Goal: Communication & Community: Answer question/provide support

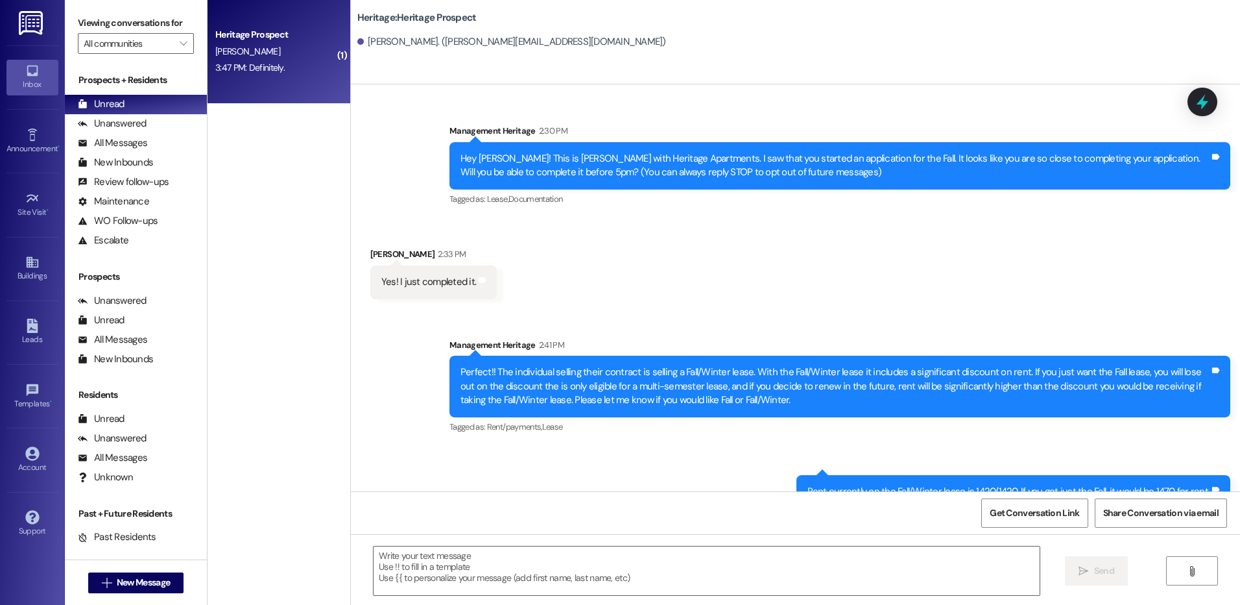
scroll to position [1251, 0]
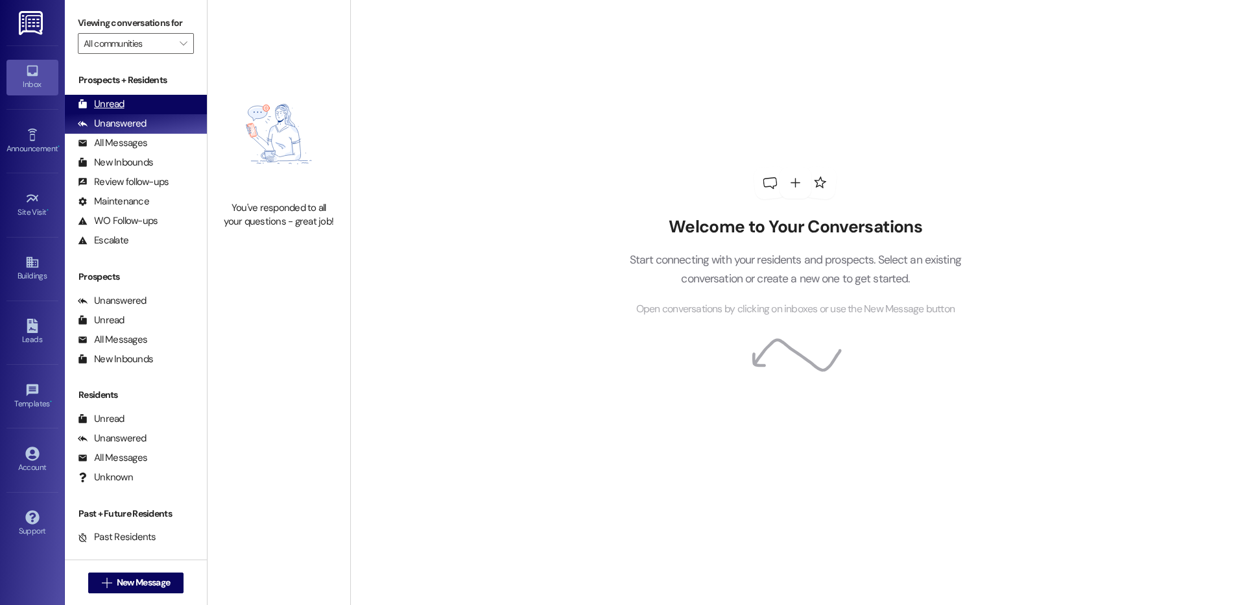
click at [132, 102] on div "Unread (0)" at bounding box center [136, 104] width 142 height 19
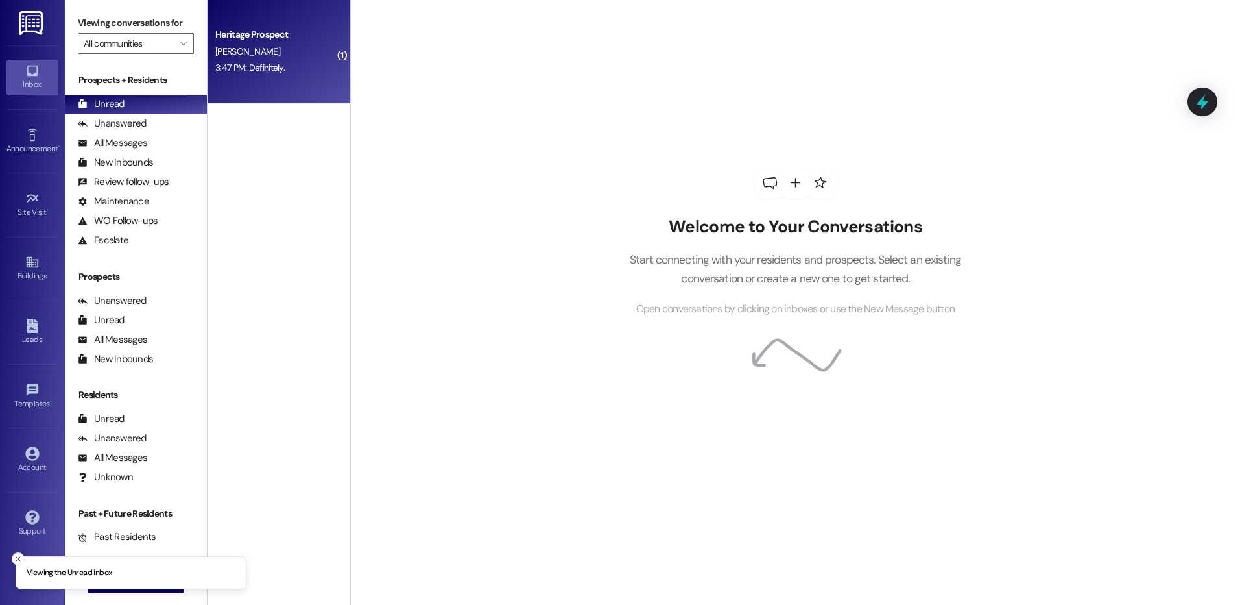
click at [265, 89] on div "Heritage Prospect [PERSON_NAME] 3:47 PM: Definitely. 3:47 PM: Definitely." at bounding box center [279, 52] width 143 height 104
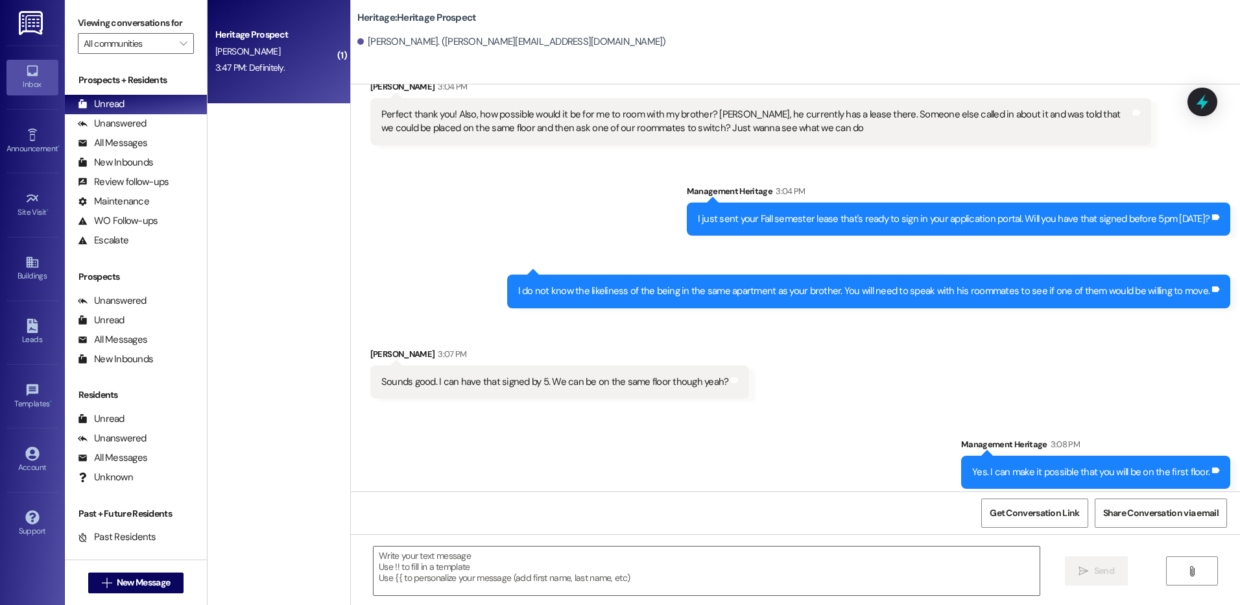
scroll to position [1269, 0]
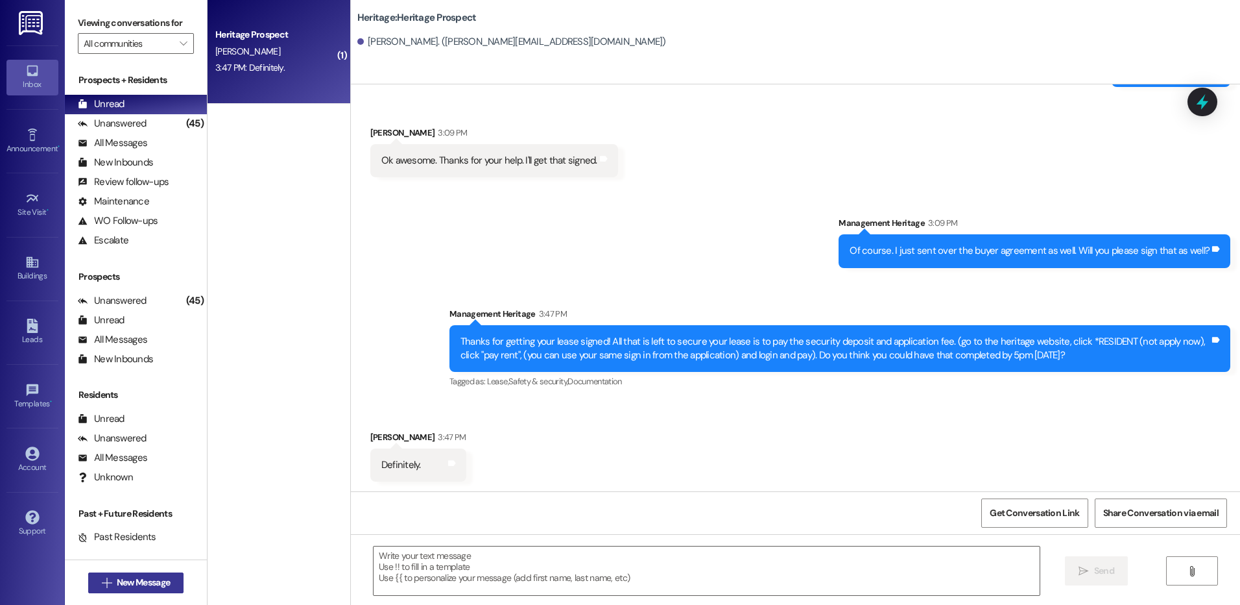
click at [171, 588] on button " New Message" at bounding box center [136, 582] width 96 height 21
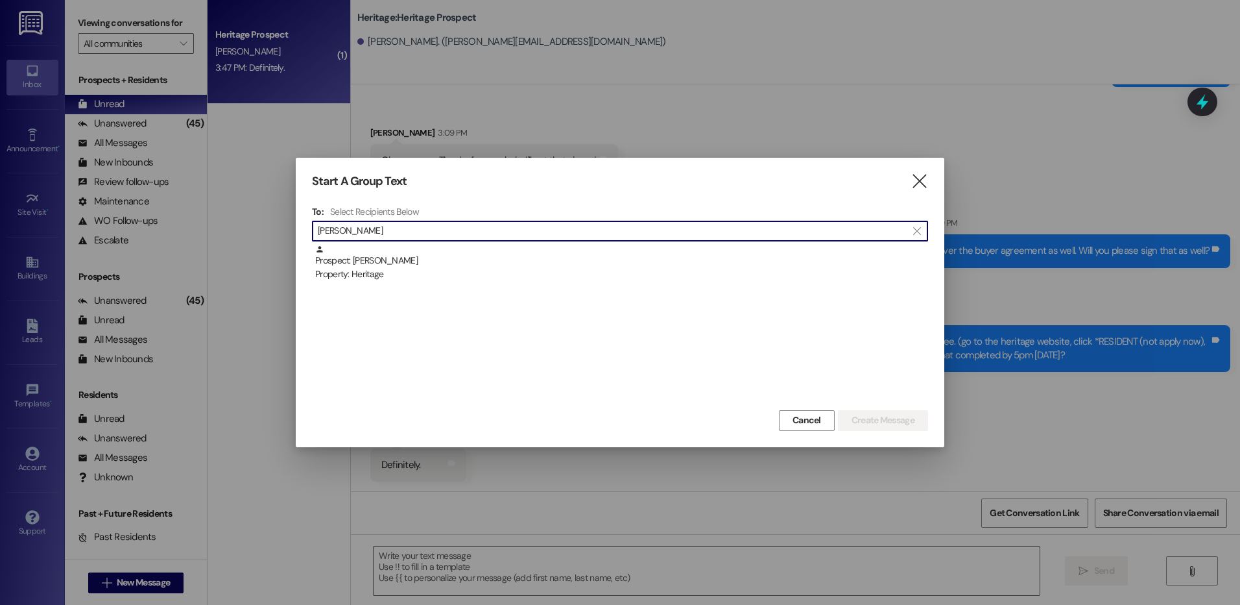
type input "[PERSON_NAME]"
drag, startPoint x: 591, startPoint y: 241, endPoint x: 621, endPoint y: 285, distance: 53.1
click at [592, 241] on div "To: Select Recipients Below  [PERSON_NAME]  Prospect: [PERSON_NAME] Property:…" at bounding box center [620, 306] width 616 height 201
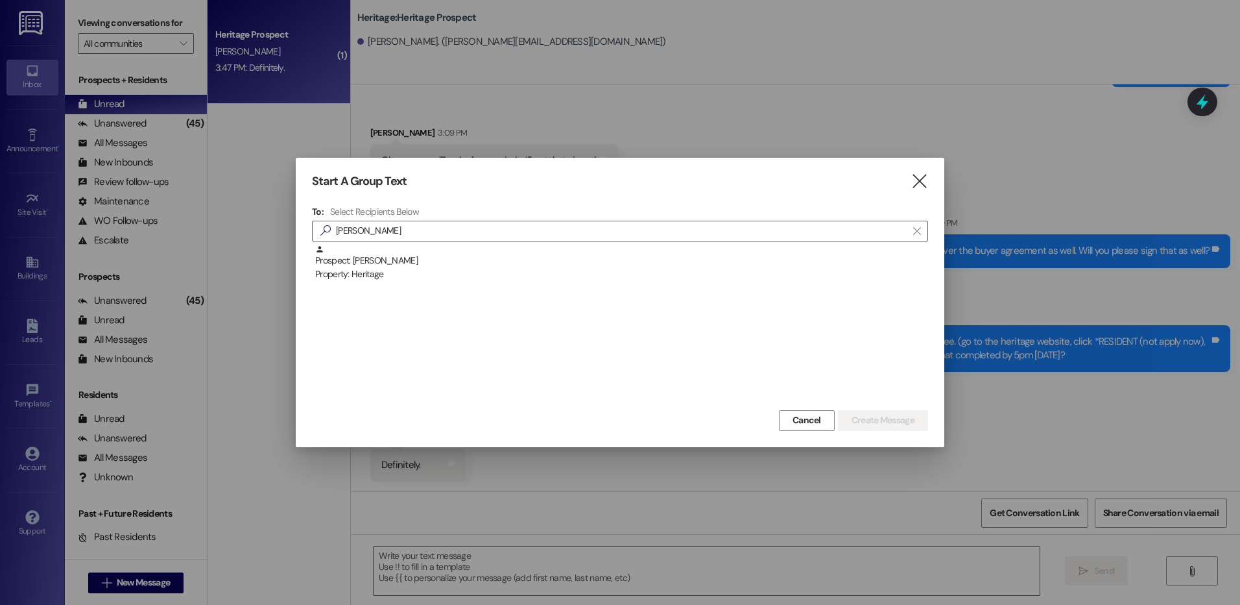
drag, startPoint x: 624, startPoint y: 272, endPoint x: 669, endPoint y: 286, distance: 47.6
click at [624, 271] on div "Property: Heritage" at bounding box center [621, 274] width 613 height 14
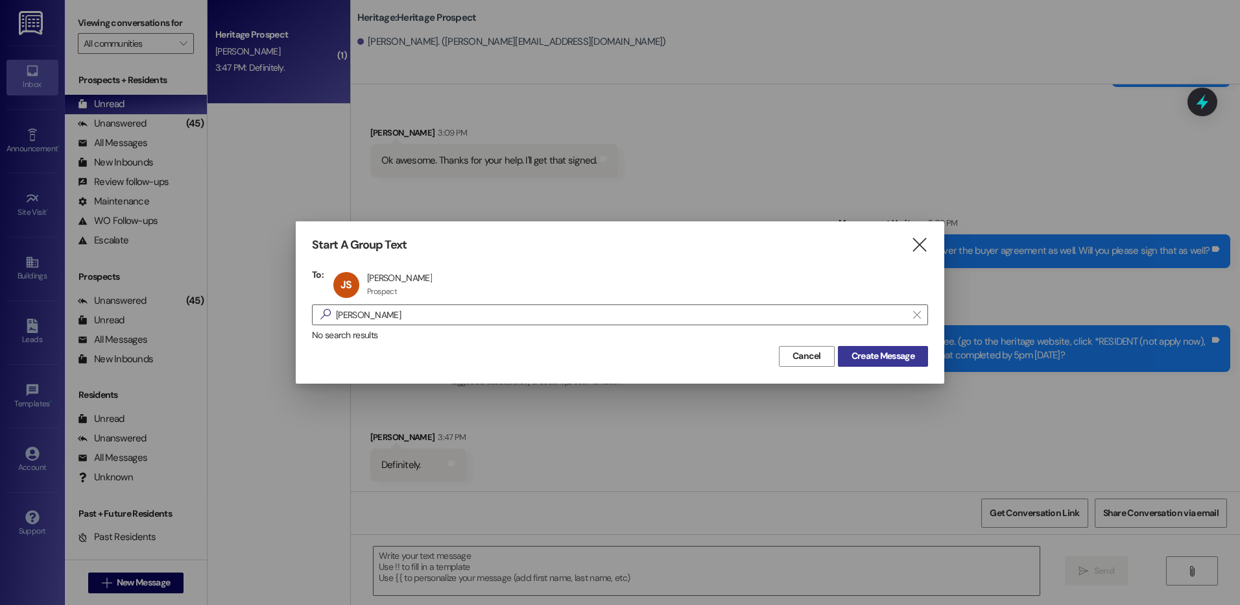
click at [900, 347] on button "Create Message" at bounding box center [883, 356] width 90 height 21
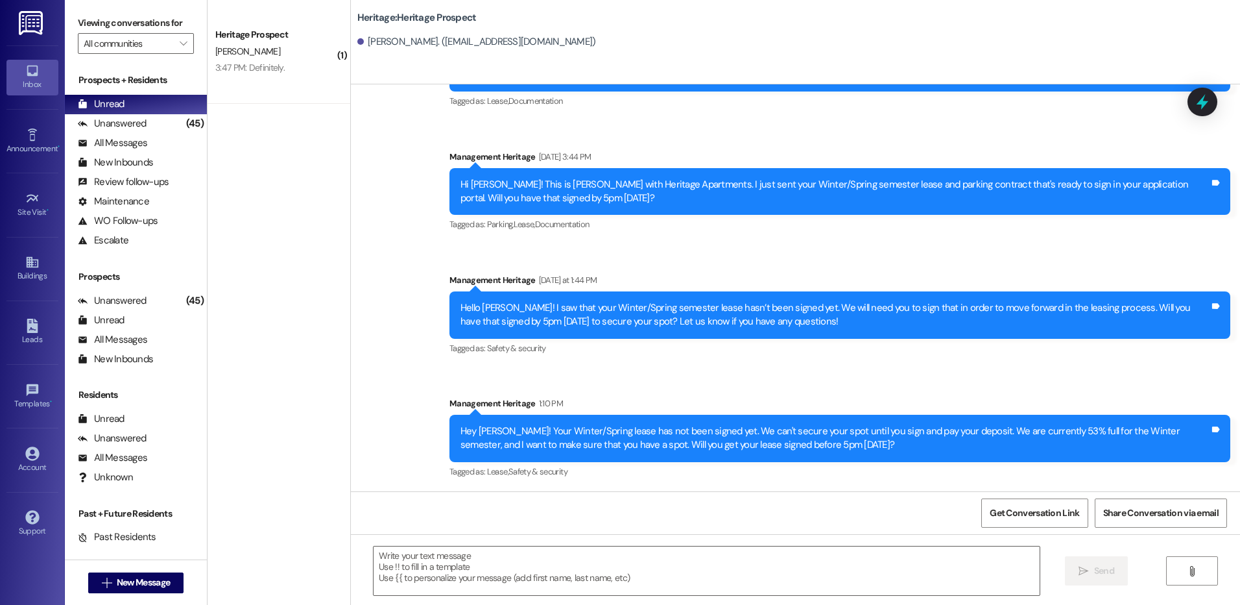
scroll to position [98, 0]
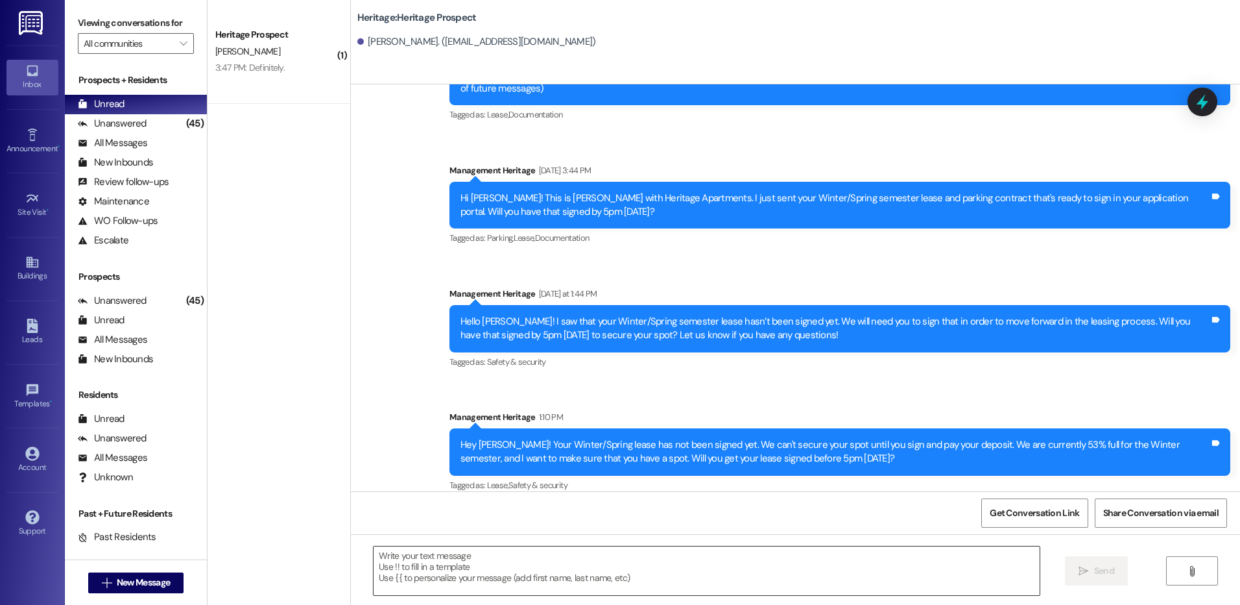
click at [453, 574] on textarea at bounding box center [707, 570] width 666 height 49
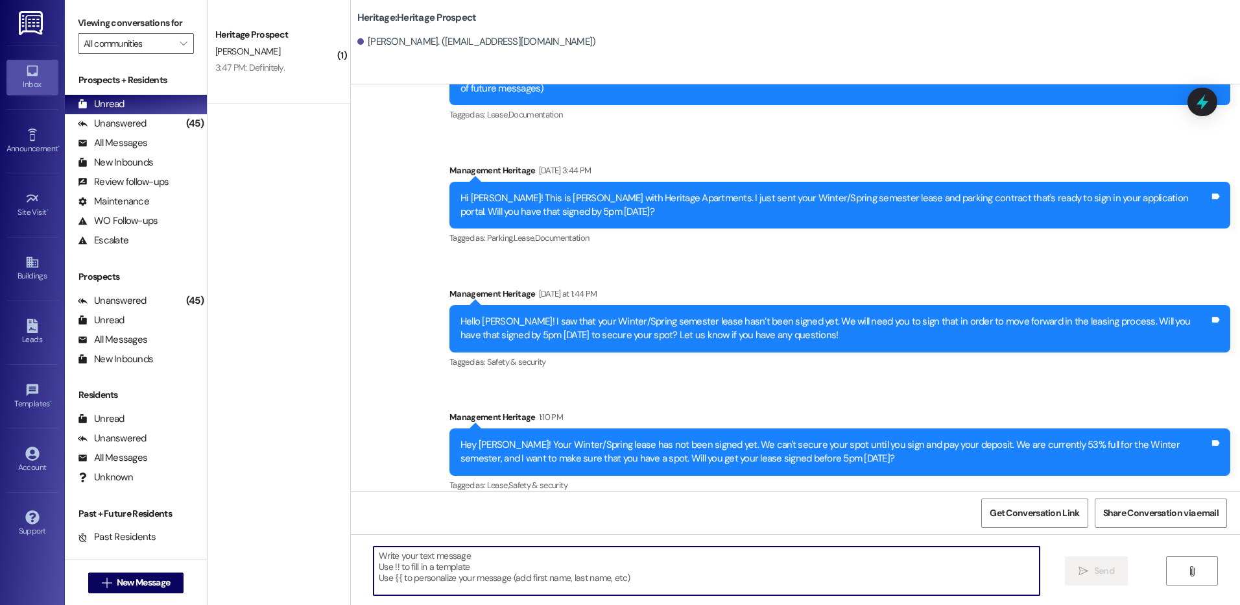
paste textarea "Thanks for getting your lease signed! All that is left to secure your lease is …"
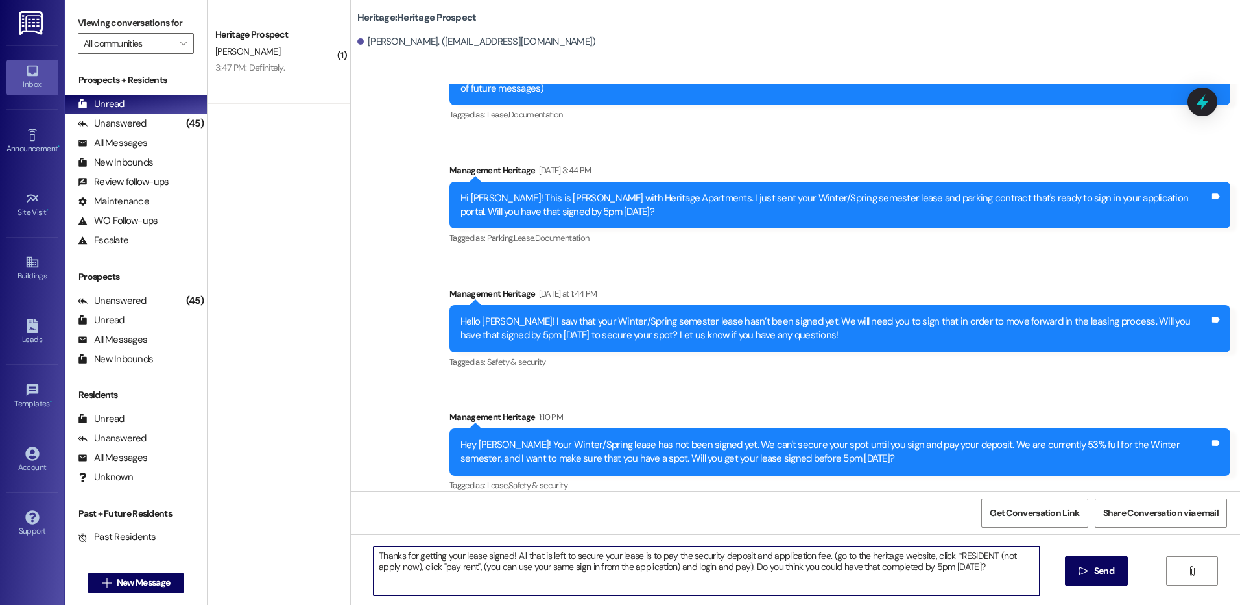
click at [905, 567] on textarea "Thanks for getting your lease signed! All that is left to secure your lease is …" at bounding box center [707, 570] width 666 height 49
type textarea "Thanks for getting your lease signed! All that is left to secure your lease is …"
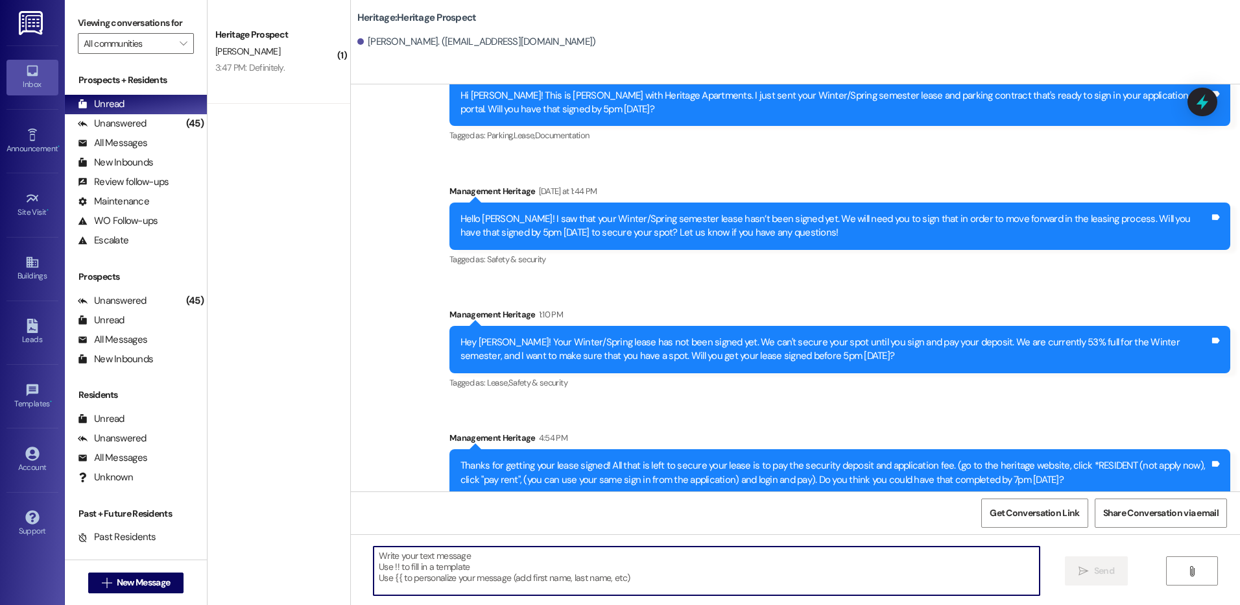
scroll to position [202, 0]
